Goal: Task Accomplishment & Management: Complete application form

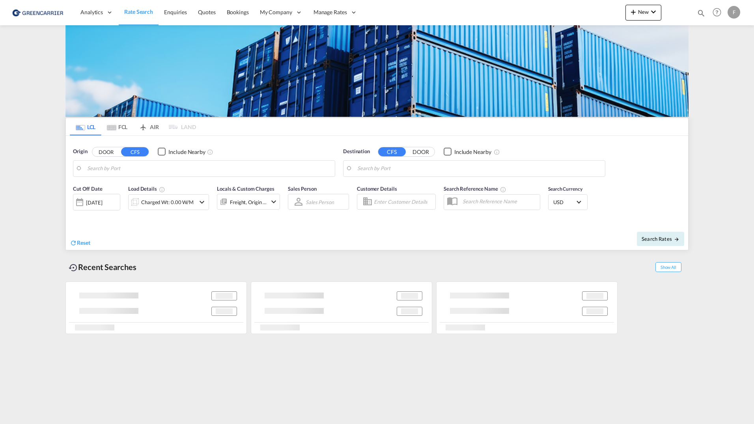
type input "[GEOGRAPHIC_DATA], [GEOGRAPHIC_DATA]"
type input "Callao, PECLL"
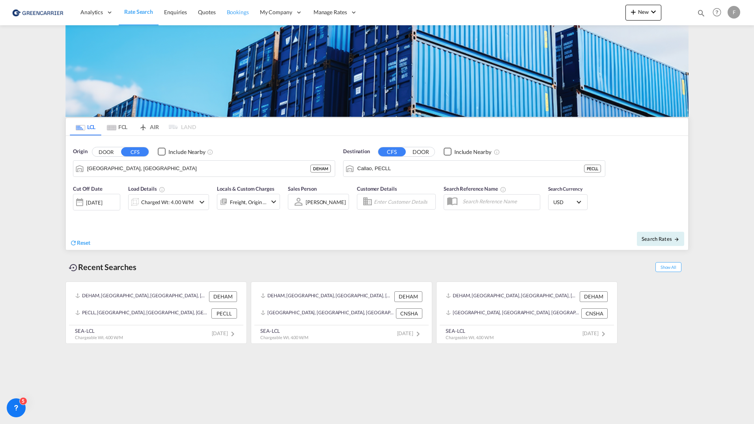
click at [236, 8] on link "Bookings" at bounding box center [237, 13] width 33 height 26
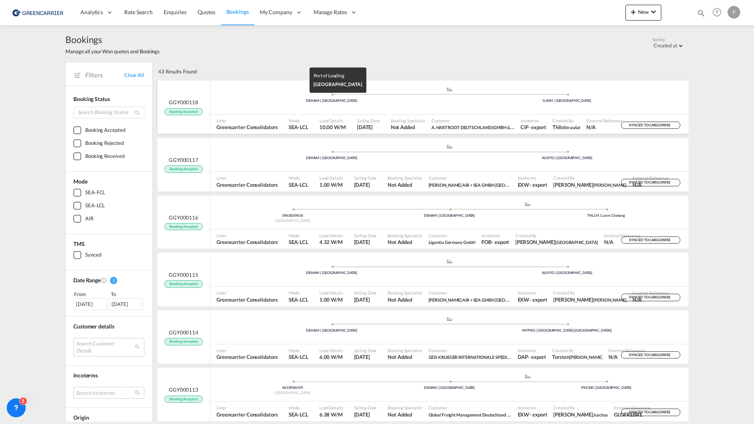
click at [259, 101] on div "DEHAM | Hamburg" at bounding box center [331, 100] width 235 height 5
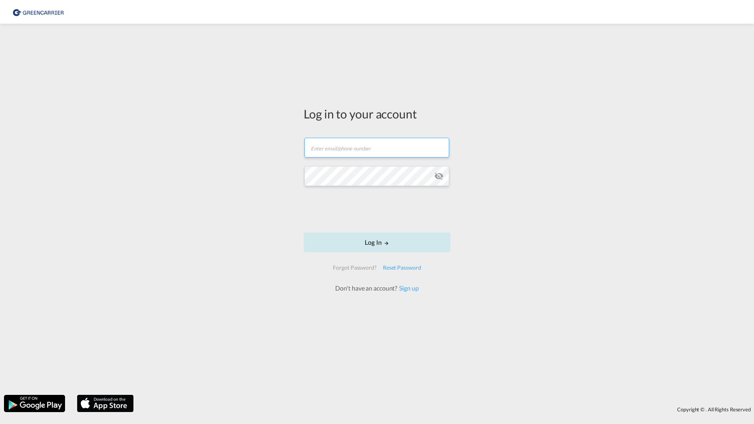
type input "filip.pehrsson@greencarrier.com"
click at [358, 237] on button "Log In" at bounding box center [377, 242] width 147 height 20
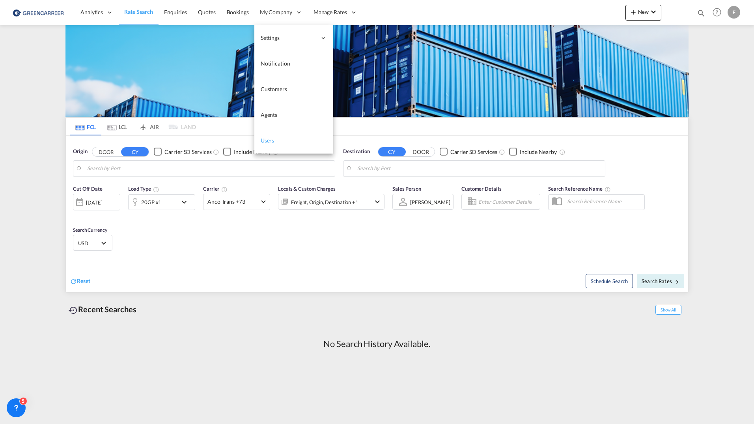
click at [268, 133] on link "Users" at bounding box center [293, 141] width 79 height 26
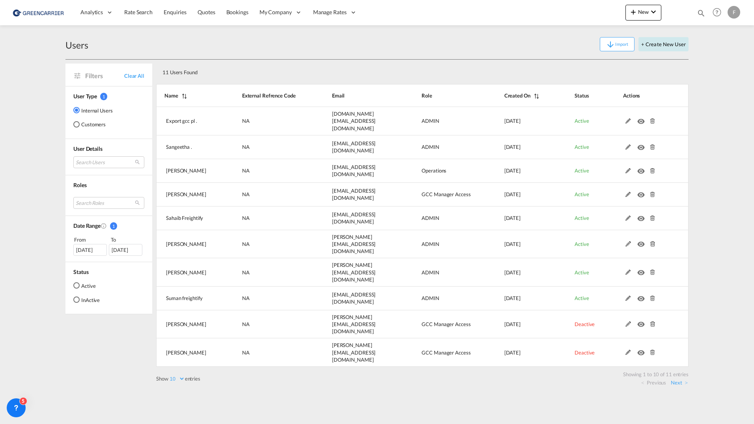
click at [654, 43] on button "+ Create New User" at bounding box center [664, 44] width 50 height 14
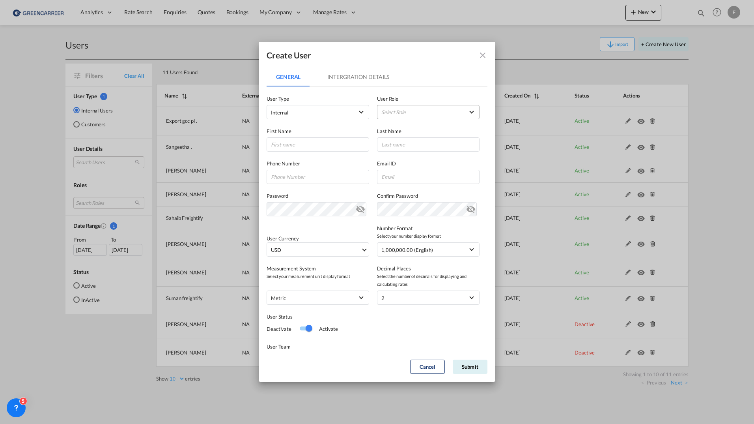
click at [405, 115] on md-select "Select Role ADMIN GLOBAL Essentials Admin GLOBAL Essentials Manager GLOBAL Esse…" at bounding box center [428, 112] width 103 height 14
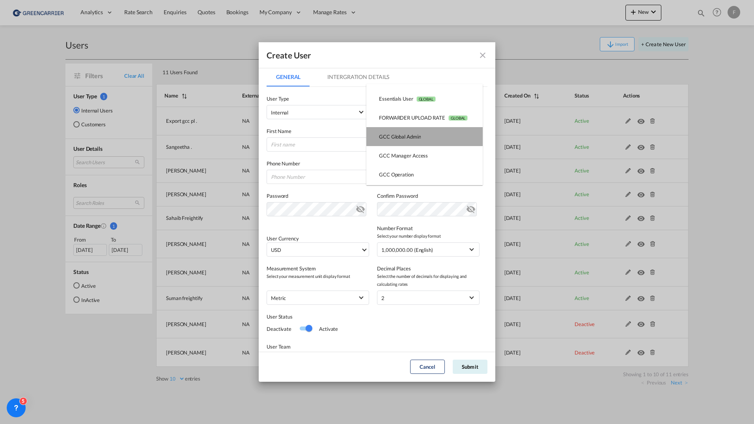
click at [452, 141] on md-option "GCC Global Admin USER_DEFINED" at bounding box center [424, 136] width 116 height 19
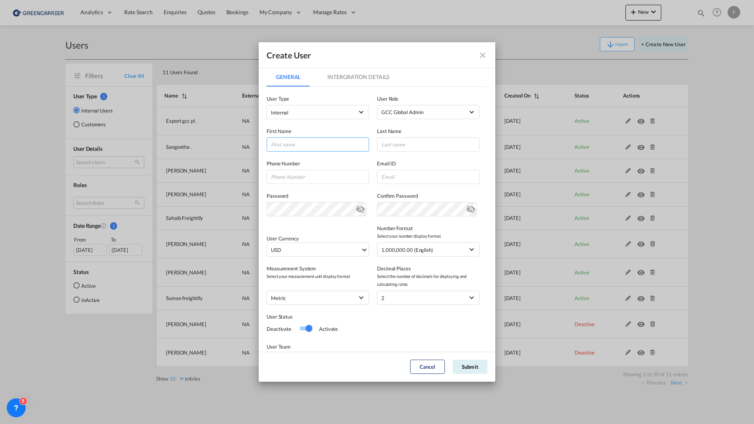
click at [337, 145] on input "GeneralIntergration Details ..." at bounding box center [318, 144] width 103 height 14
type input "[PERSON_NAME]"
type input "Hubner"
click at [396, 322] on div "User Status Deactivate Activate" at bounding box center [377, 320] width 221 height 30
click at [429, 175] on input "isabel" at bounding box center [428, 177] width 103 height 14
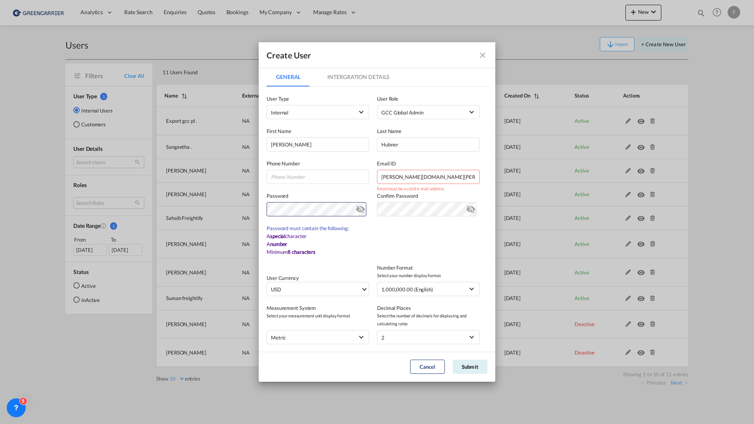
click at [305, 191] on div "Password Password must contain the following: A special character A number Mini…" at bounding box center [377, 220] width 221 height 72
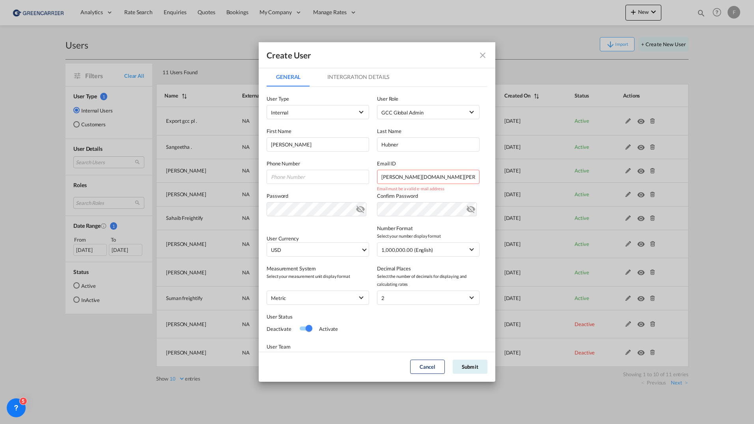
click at [412, 178] on input "isabel.huebner.greencaarrier.com" at bounding box center [428, 177] width 103 height 14
type input "[PERSON_NAME][EMAIL_ADDRESS][PERSON_NAME][DOMAIN_NAME]"
click at [316, 226] on div "User Currency USD د.إ AED [GEOGRAPHIC_DATA] Dirham Af AFN Afghan afghani Lek AL…" at bounding box center [377, 236] width 221 height 40
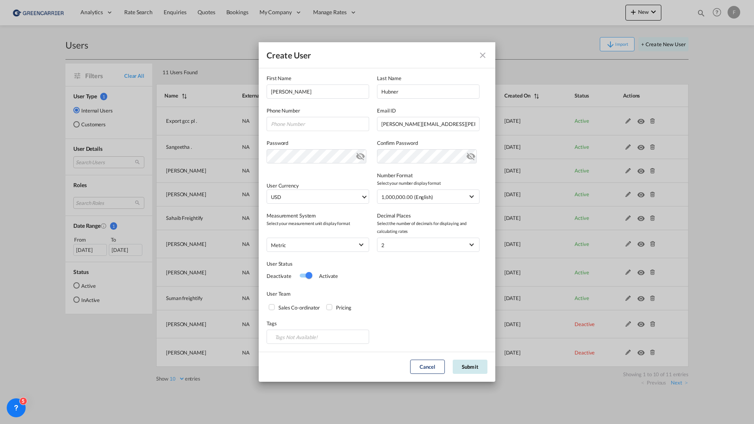
click at [469, 365] on button "Submit" at bounding box center [470, 366] width 35 height 14
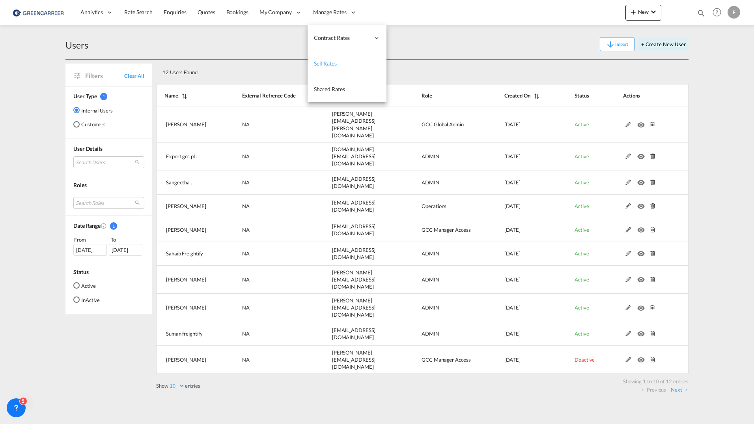
click at [321, 59] on link "Sell Rates" at bounding box center [347, 64] width 79 height 26
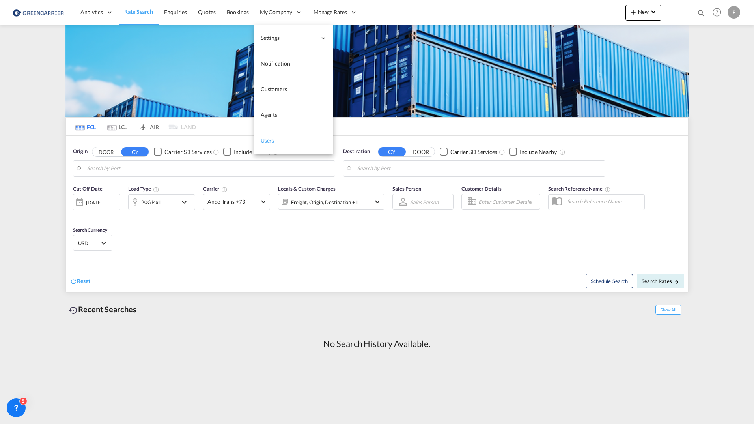
click at [267, 140] on span "Users" at bounding box center [268, 140] width 14 height 7
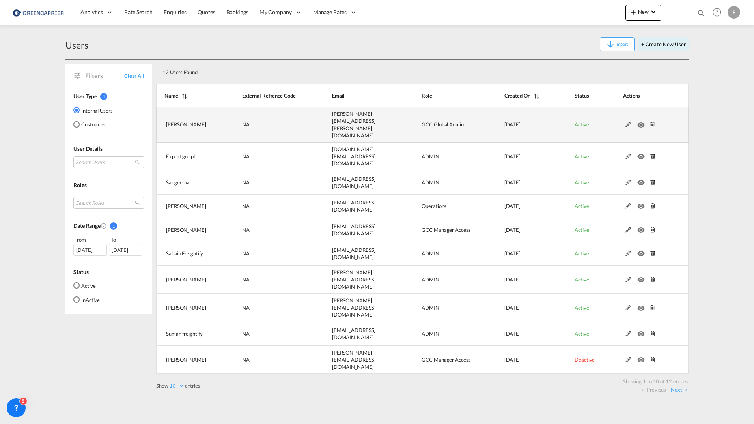
click at [624, 122] on md-icon at bounding box center [628, 125] width 10 height 6
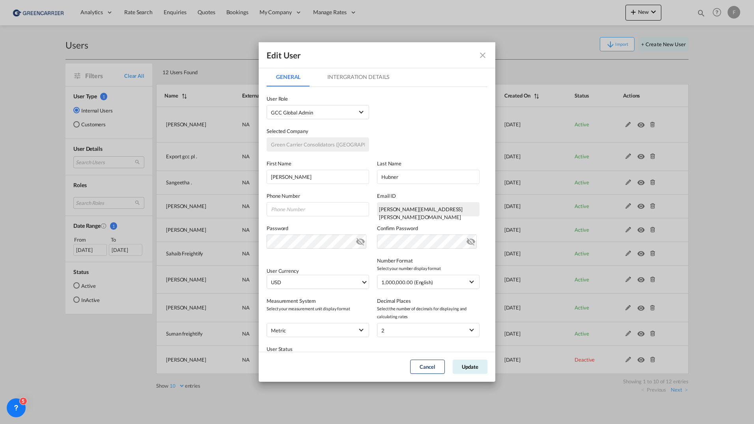
click at [414, 210] on div "[PERSON_NAME][EMAIL_ADDRESS][PERSON_NAME][DOMAIN_NAME]" at bounding box center [428, 209] width 103 height 14
click at [435, 364] on button "Cancel" at bounding box center [427, 366] width 35 height 14
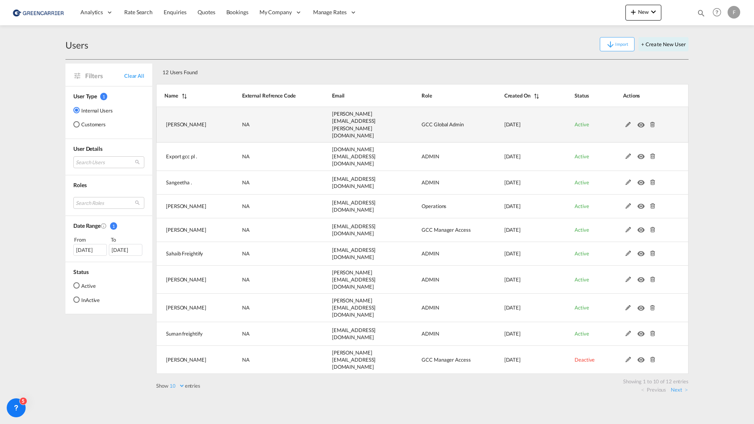
click at [653, 122] on md-icon at bounding box center [653, 125] width 10 height 6
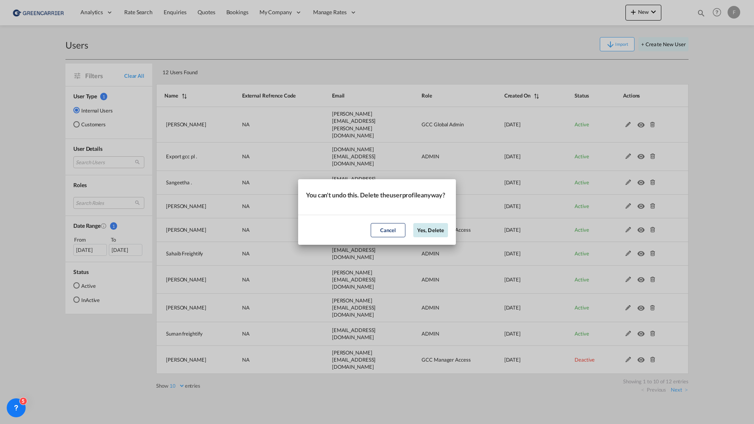
click at [428, 233] on button "Yes, Delete" at bounding box center [430, 230] width 35 height 14
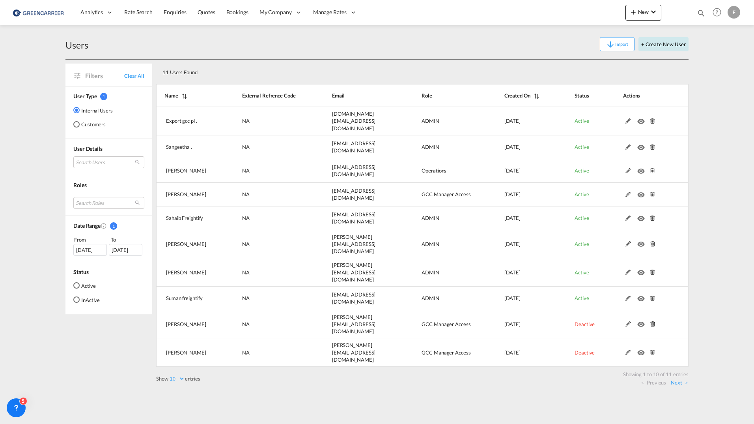
click at [676, 49] on button "+ Create New User" at bounding box center [664, 44] width 50 height 14
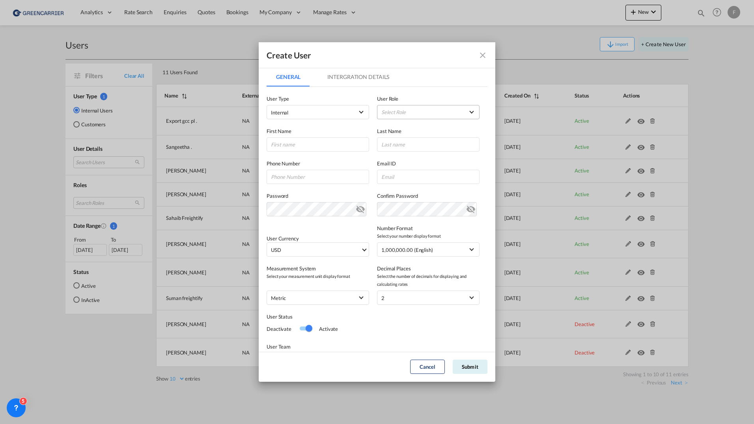
click at [418, 108] on md-select "Select Role ADMIN GLOBAL Essentials Admin GLOBAL Essentials Manager GLOBAL Esse…" at bounding box center [428, 112] width 103 height 14
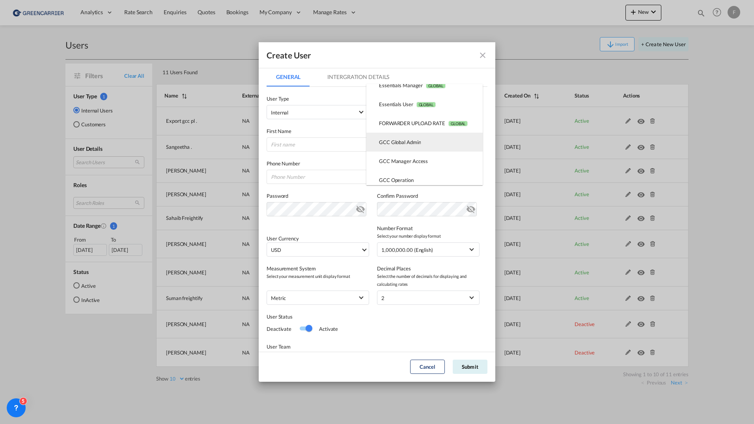
click at [421, 142] on md-option "GCC Global Admin USER_DEFINED" at bounding box center [424, 142] width 116 height 19
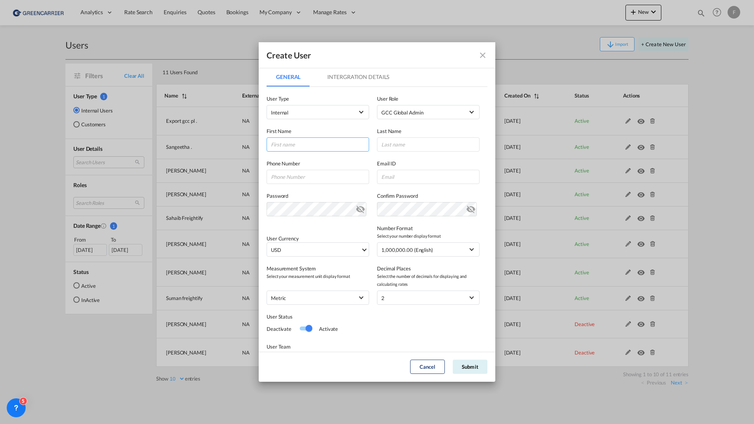
click at [320, 140] on input "GeneralIntergration Details ..." at bounding box center [318, 144] width 103 height 14
type input "[PERSON_NAME]"
type input "[PERSON_NAME][EMAIL_ADDRESS][PERSON_NAME][DOMAIN_NAME]"
click at [314, 231] on div "User Currency USD د.إ AED [GEOGRAPHIC_DATA] Dirham Af AFN Afghan afghani Lek AL…" at bounding box center [377, 236] width 221 height 40
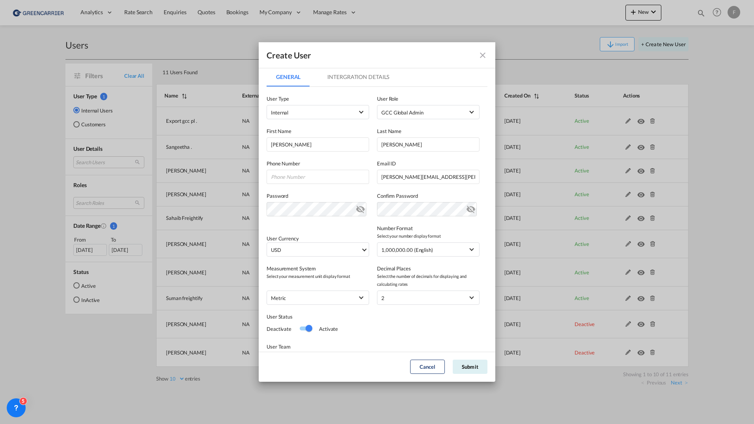
scroll to position [53, 0]
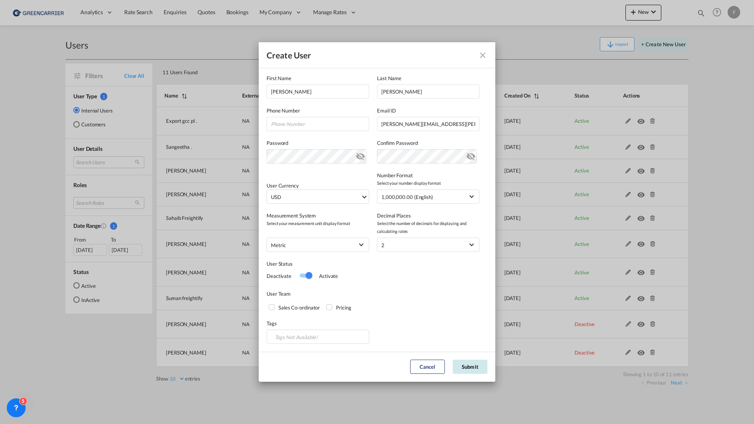
click at [481, 365] on button "Submit" at bounding box center [470, 366] width 35 height 14
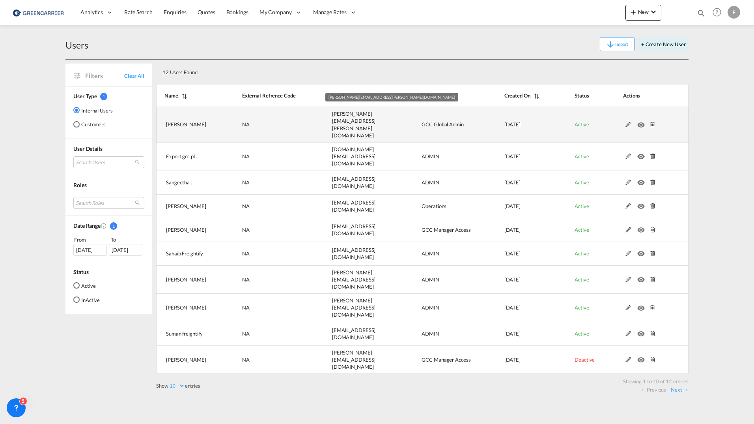
click at [358, 118] on span "[PERSON_NAME][EMAIL_ADDRESS][PERSON_NAME][DOMAIN_NAME]" at bounding box center [354, 124] width 44 height 28
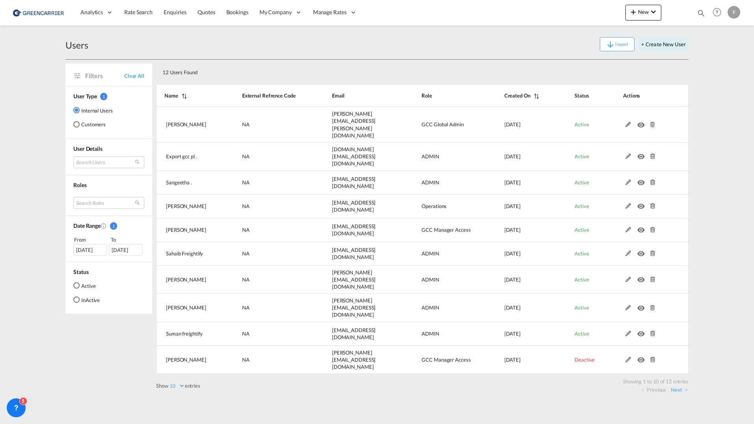
drag, startPoint x: 358, startPoint y: 118, endPoint x: 327, endPoint y: 62, distance: 64.6
click at [327, 62] on div "12 Users Found" at bounding box center [422, 71] width 532 height 22
